Goal: Information Seeking & Learning: Check status

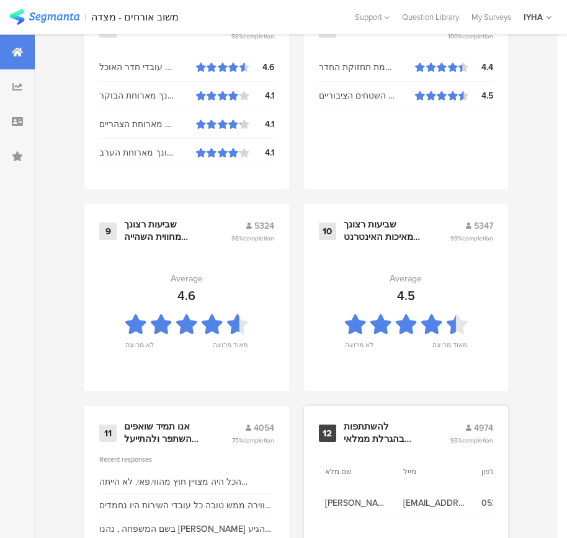
scroll to position [1331, 0]
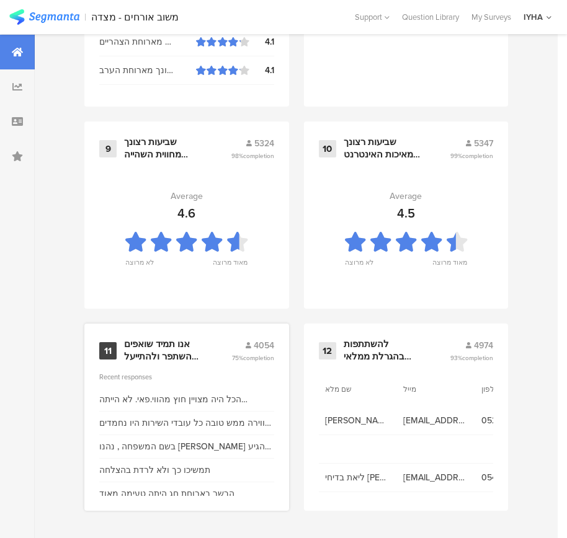
click at [172, 346] on div "אנו תמיד שואפים להשתפר ולהתייעל ודעתך חשובה לנו" at bounding box center [163, 351] width 78 height 24
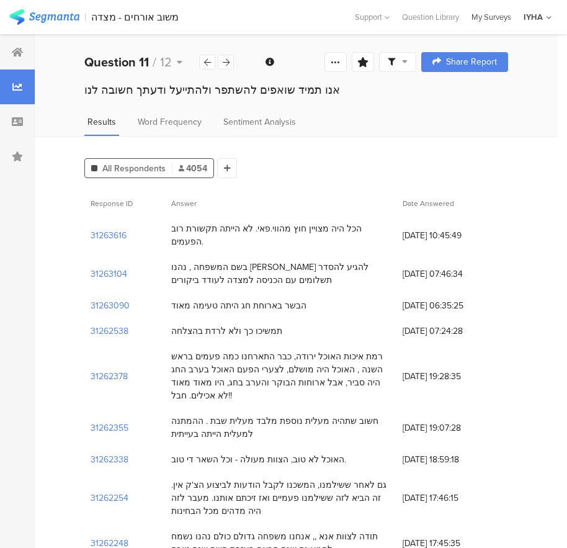
click at [496, 17] on div "My Surveys" at bounding box center [491, 17] width 52 height 12
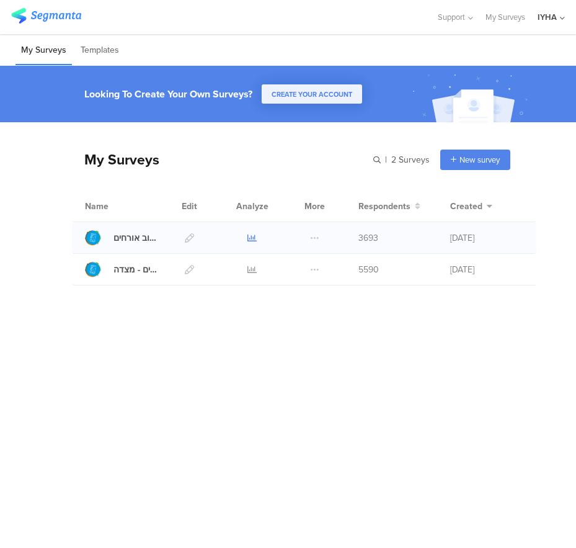
click at [248, 235] on icon at bounding box center [251, 237] width 9 height 9
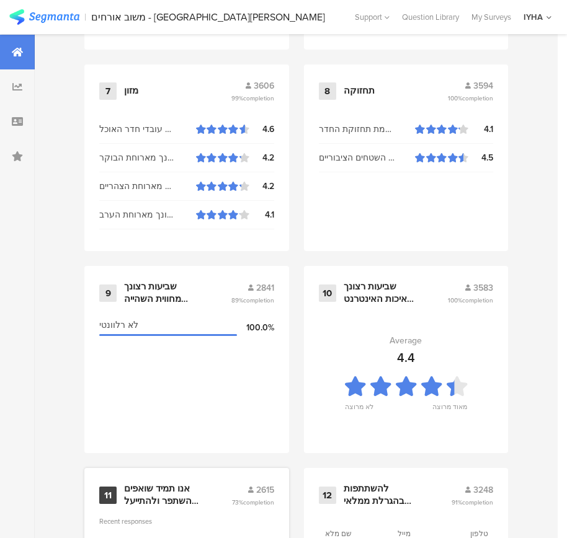
scroll to position [1331, 0]
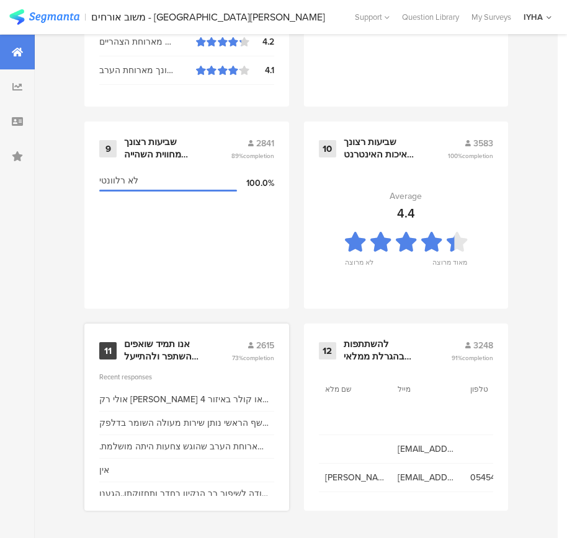
click at [162, 346] on div "אנו תמיד שואפים להשתפר ולהתייעל ודעתך חשובה לנו" at bounding box center [163, 351] width 78 height 24
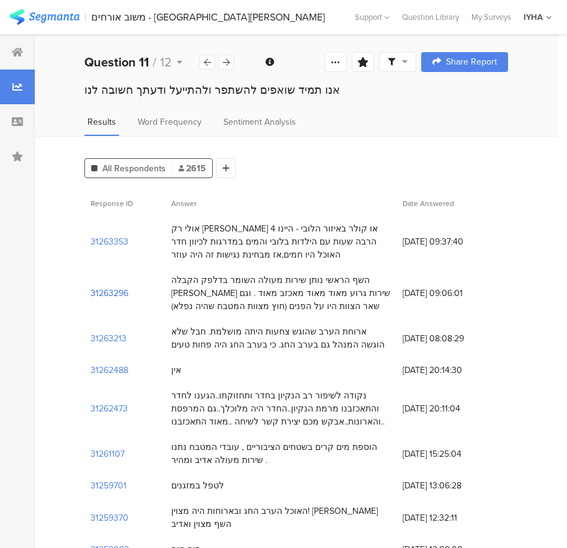
click at [102, 292] on section "31263296" at bounding box center [110, 293] width 38 height 13
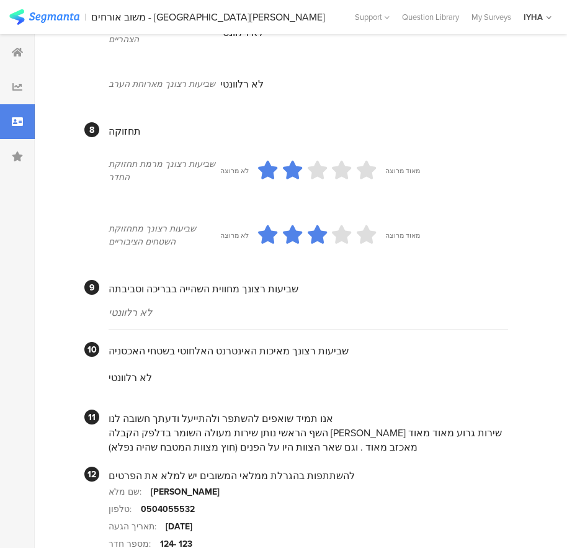
scroll to position [1048, 0]
